Goal: Task Accomplishment & Management: Manage account settings

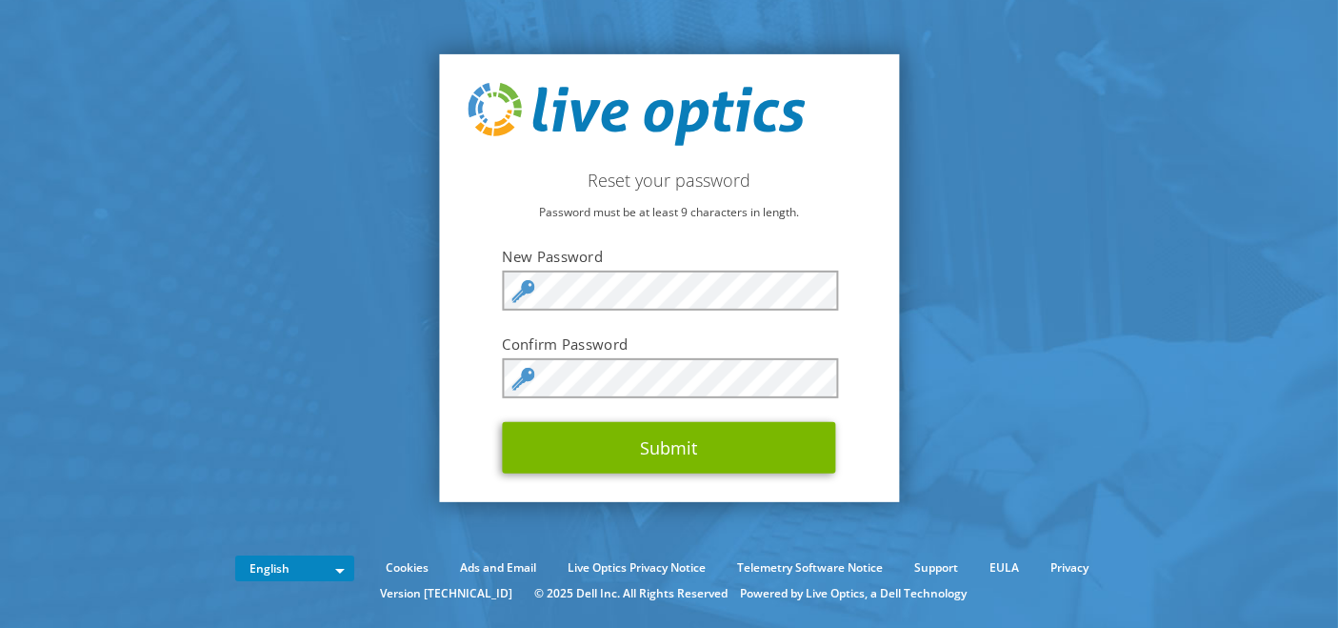
click at [692, 248] on label "New Password" at bounding box center [669, 256] width 333 height 19
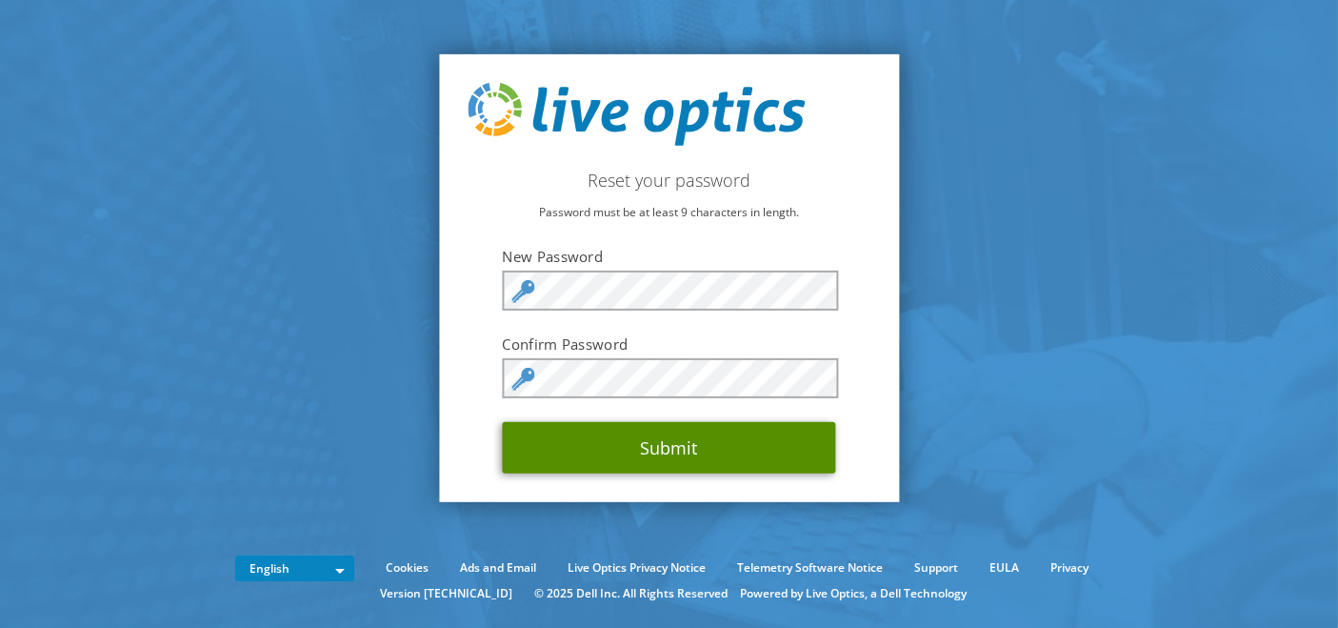
click at [546, 444] on button "Submit" at bounding box center [669, 447] width 333 height 51
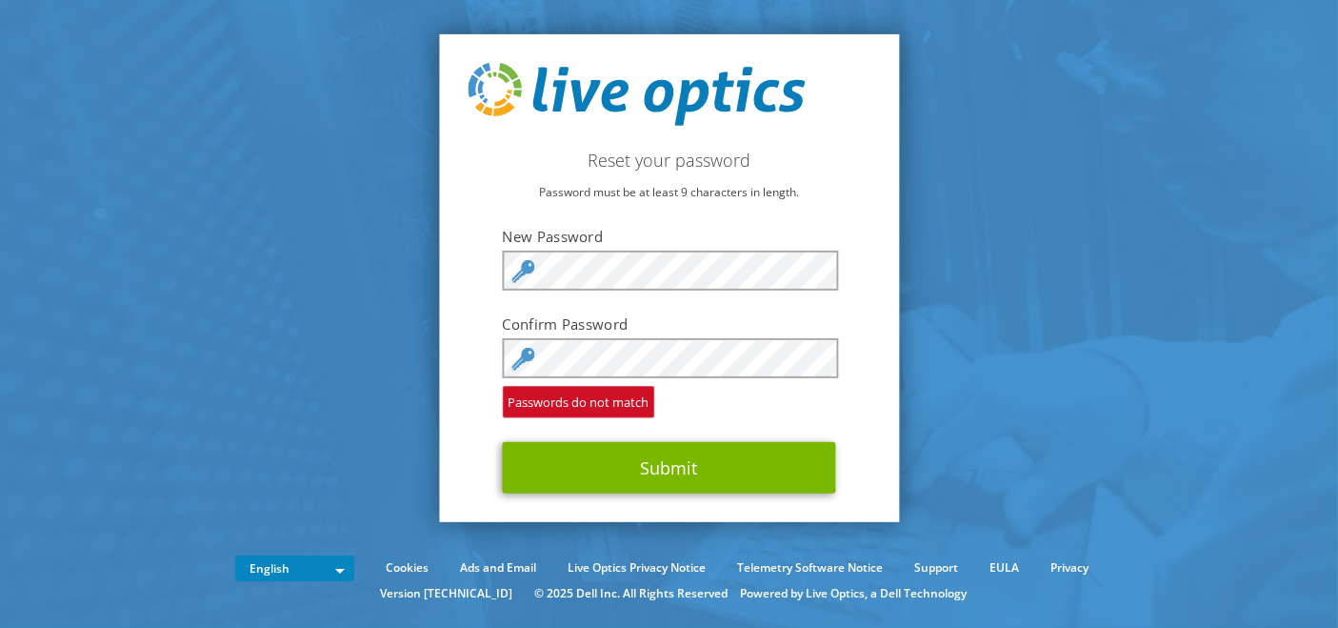
click at [582, 173] on div "Reset your password Password must be at least 9 characters in length. New Passw…" at bounding box center [669, 278] width 460 height 488
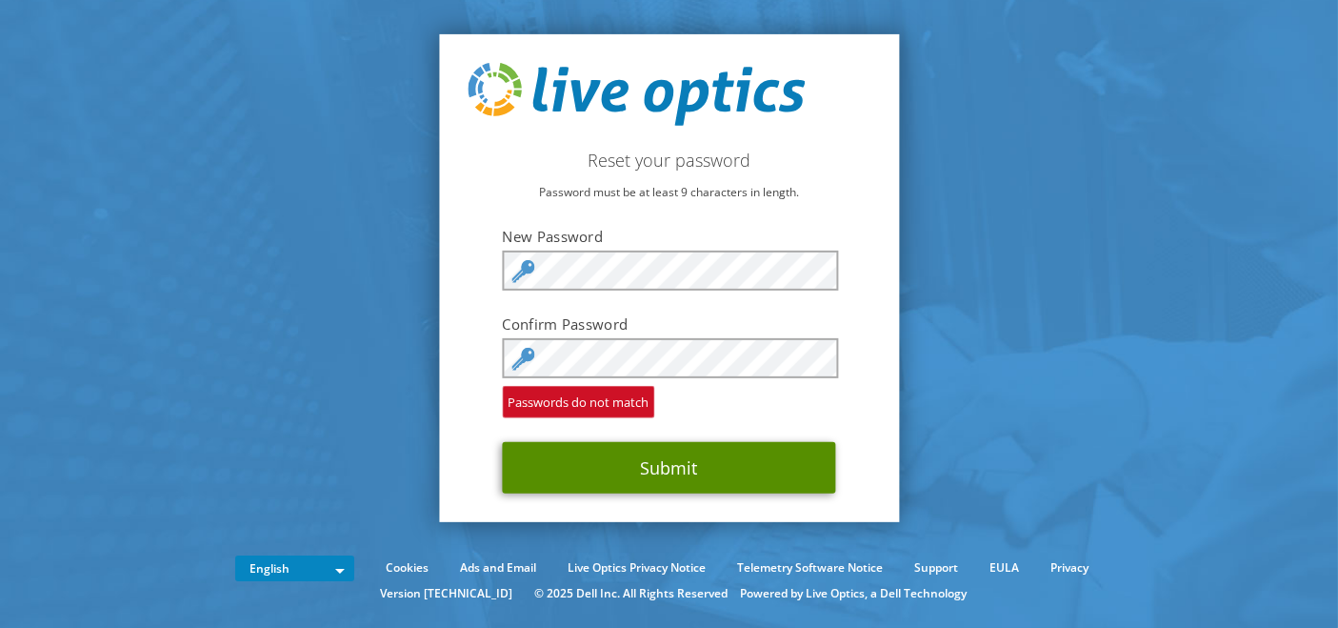
click at [557, 474] on button "Submit" at bounding box center [669, 467] width 333 height 51
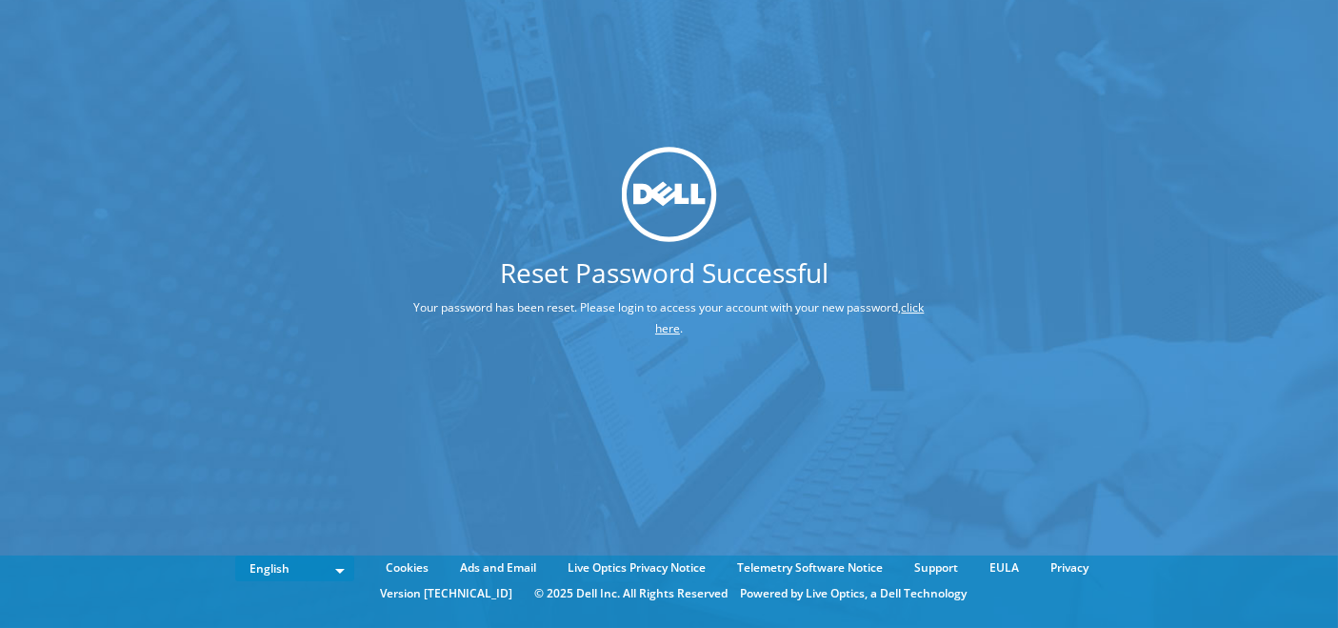
click at [668, 467] on div "Reset Password Successful Your password has been reset. Please login to access …" at bounding box center [669, 285] width 1338 height 570
click at [666, 329] on link "click here" at bounding box center [789, 317] width 269 height 37
click at [657, 325] on link "click here" at bounding box center [789, 317] width 269 height 37
